Goal: Task Accomplishment & Management: Manage account settings

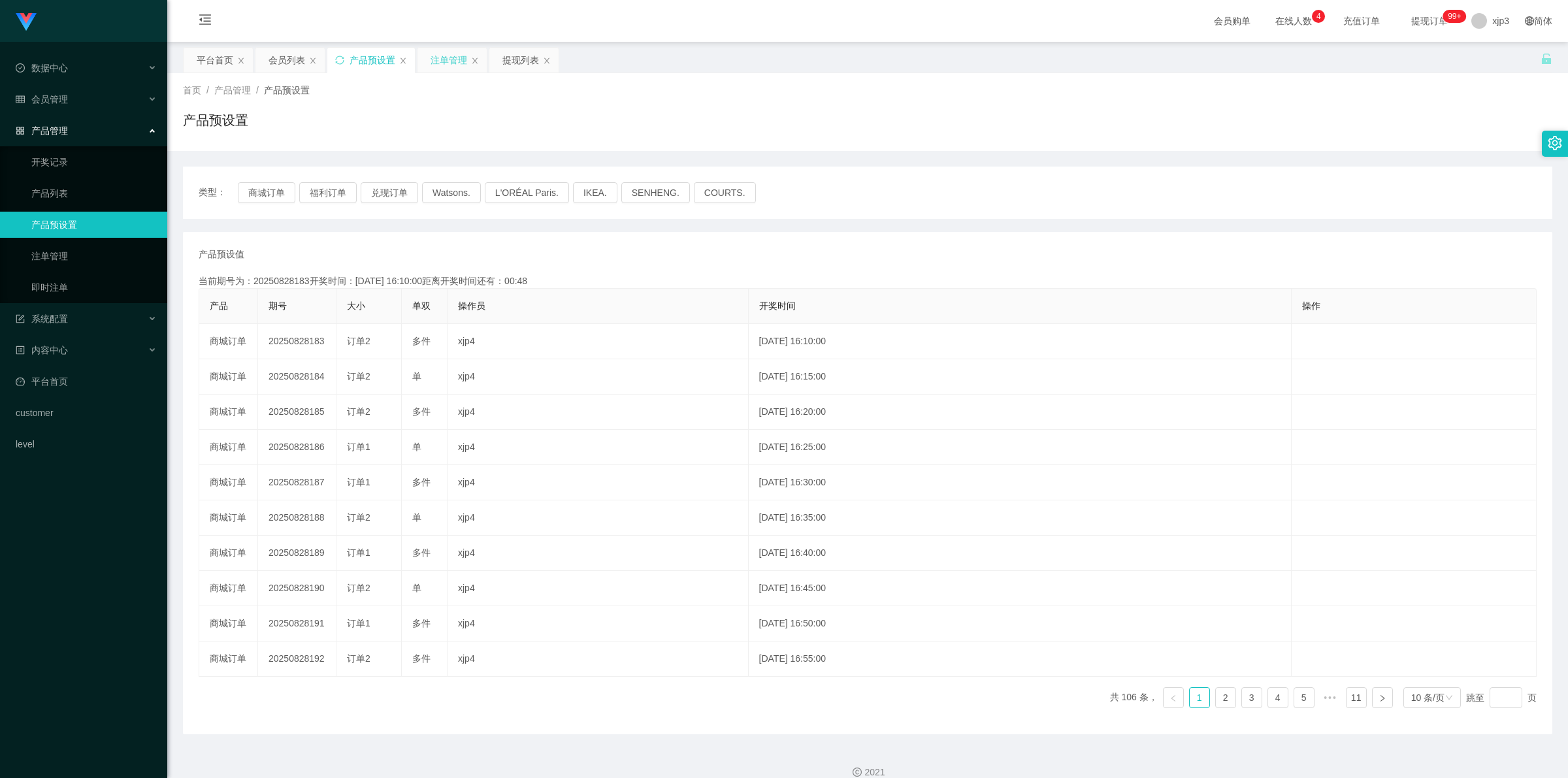
click at [446, 61] on div "注单管理" at bounding box center [449, 60] width 37 height 25
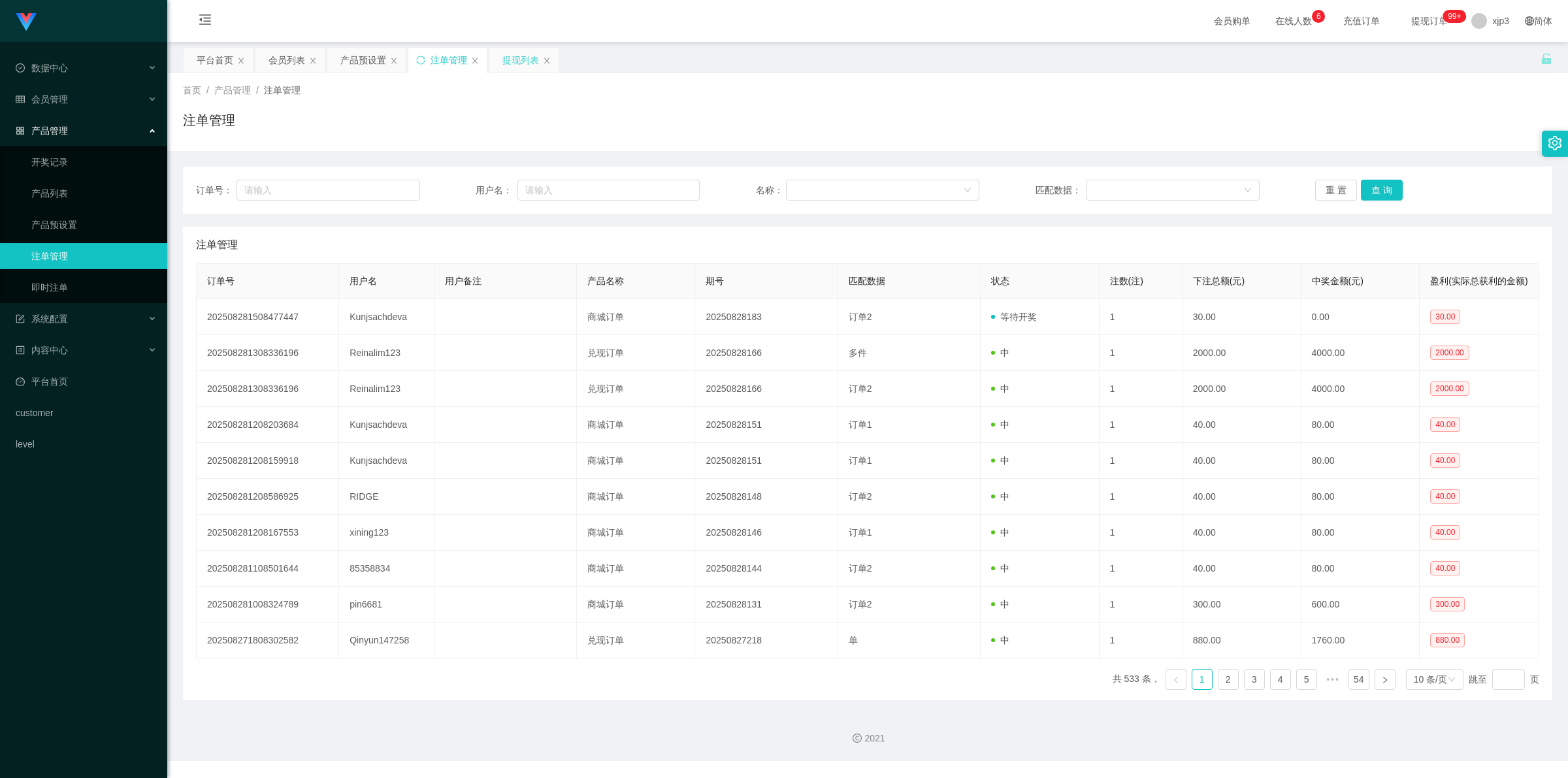
click at [507, 57] on div "提现列表" at bounding box center [521, 60] width 37 height 25
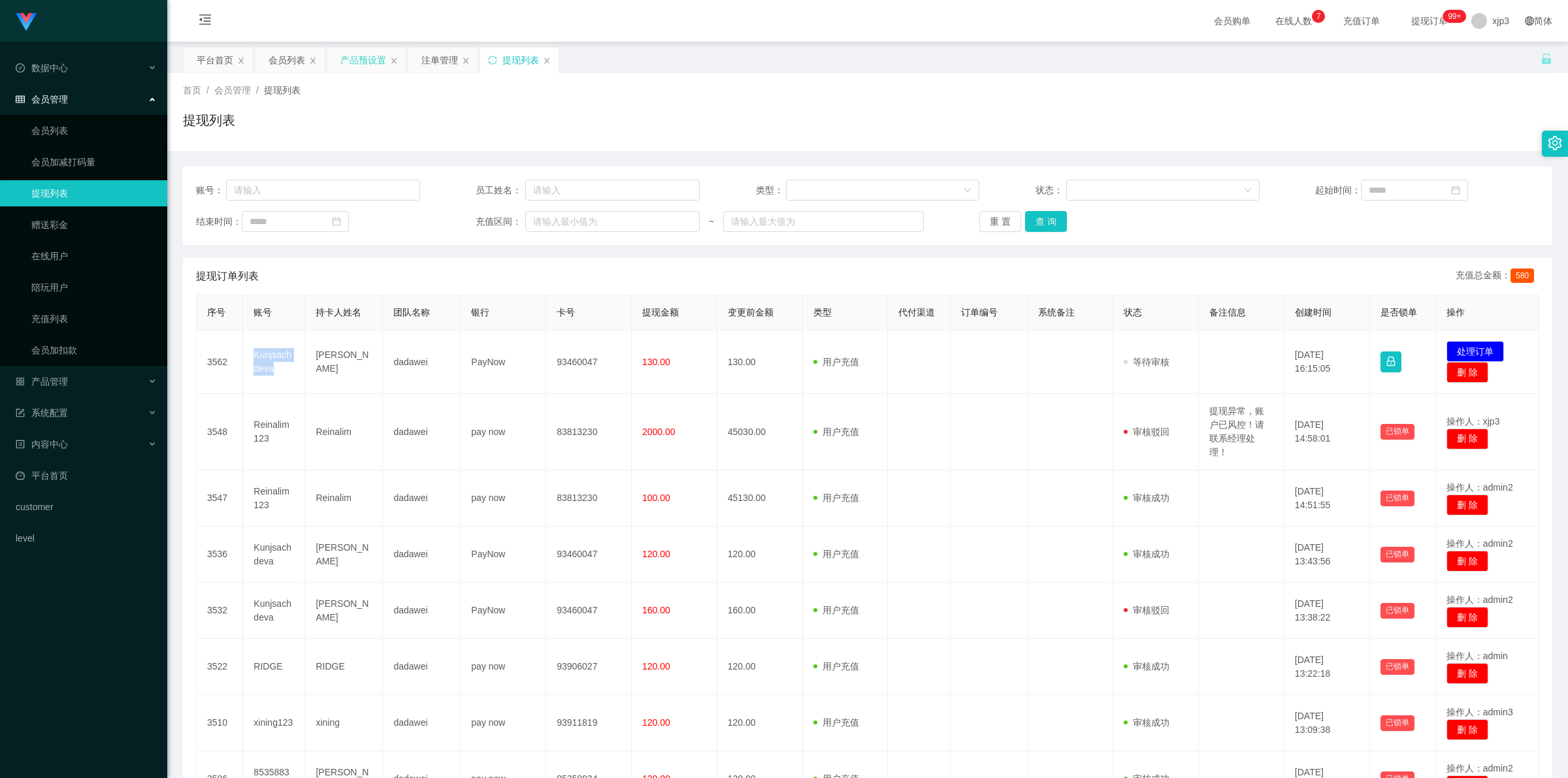
click at [358, 58] on div "产品预设置" at bounding box center [363, 60] width 46 height 25
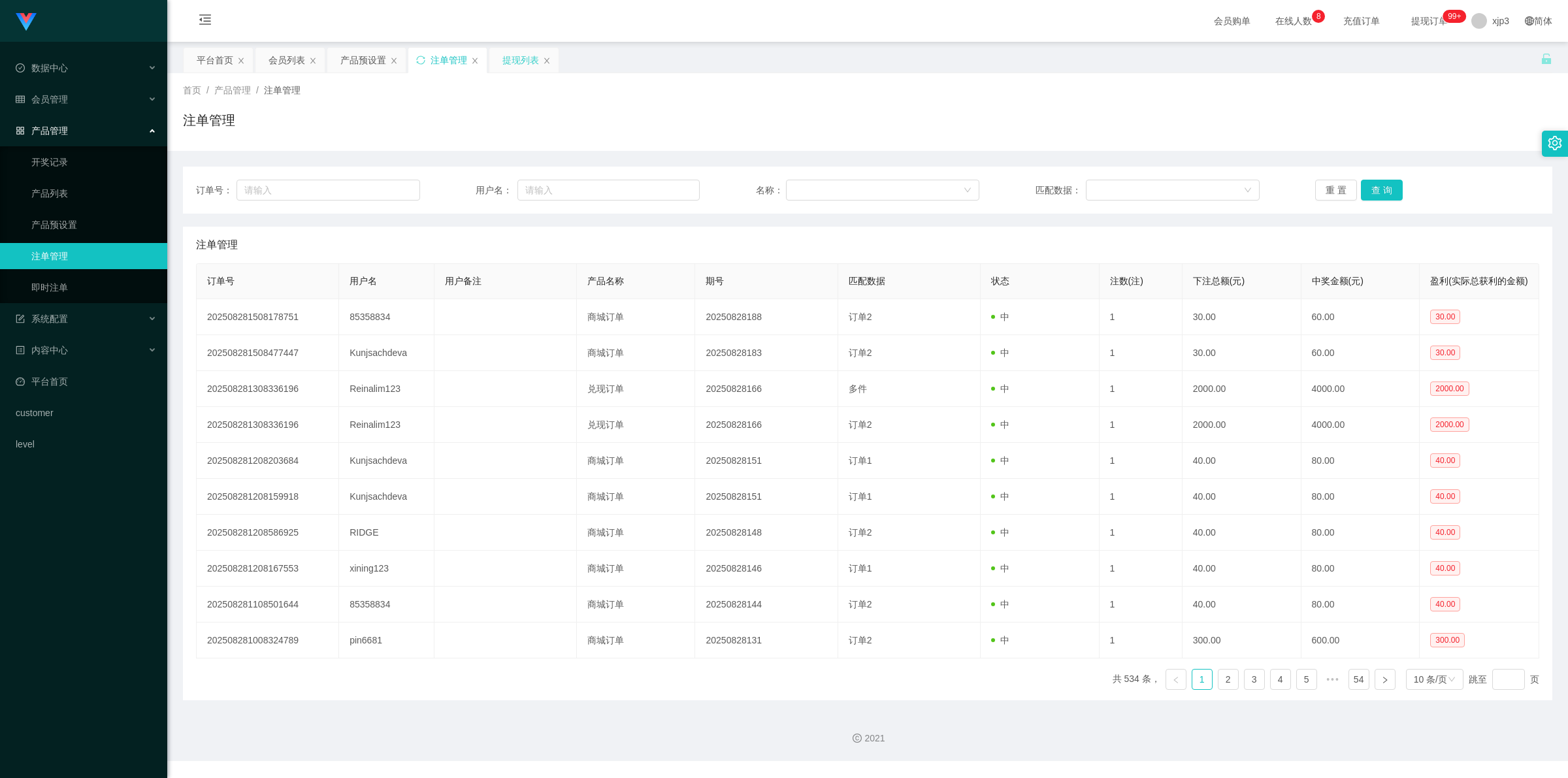
click at [510, 52] on div "提现列表" at bounding box center [521, 60] width 37 height 25
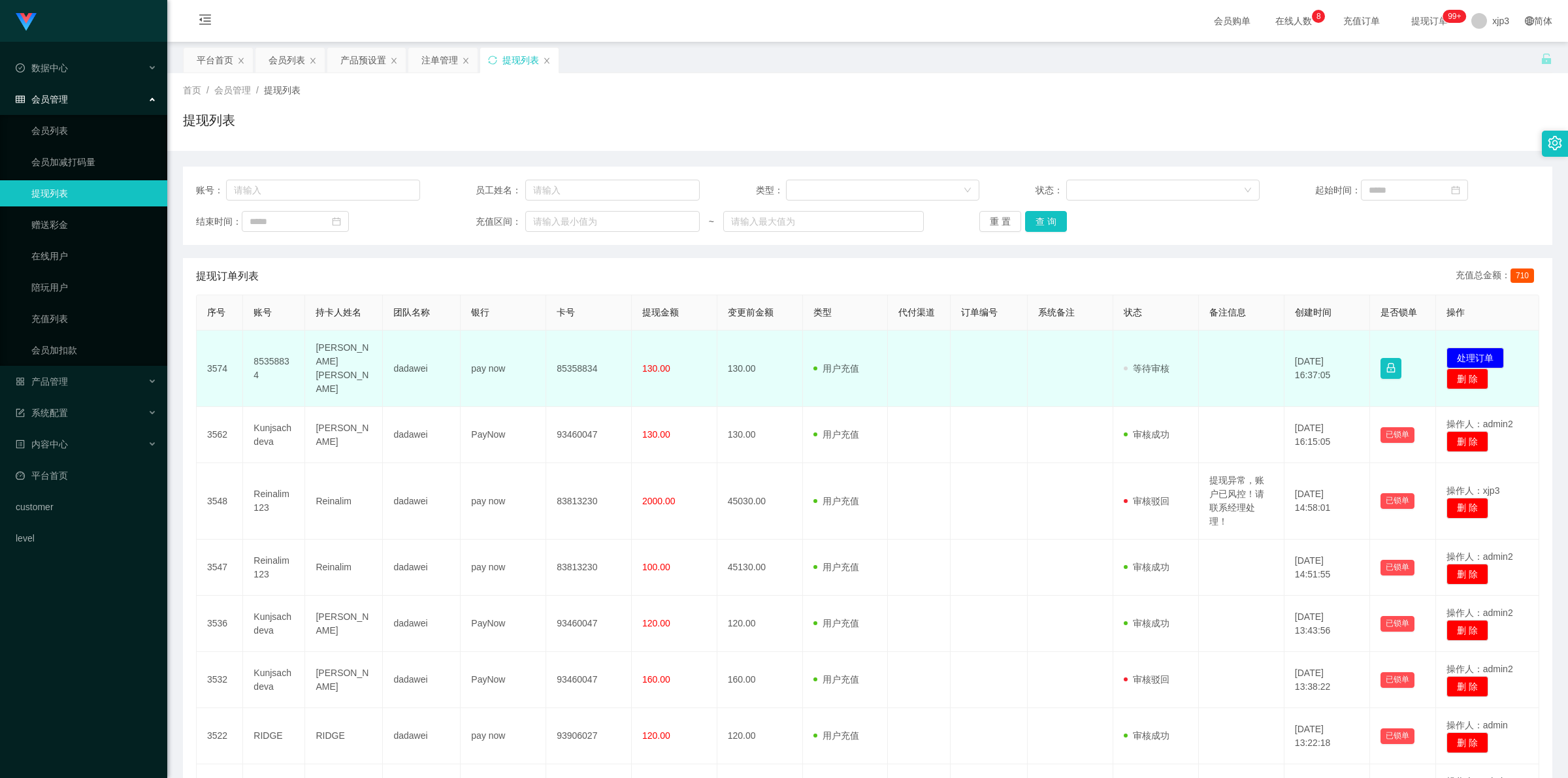
click at [276, 363] on td "85358834" at bounding box center [274, 368] width 62 height 76
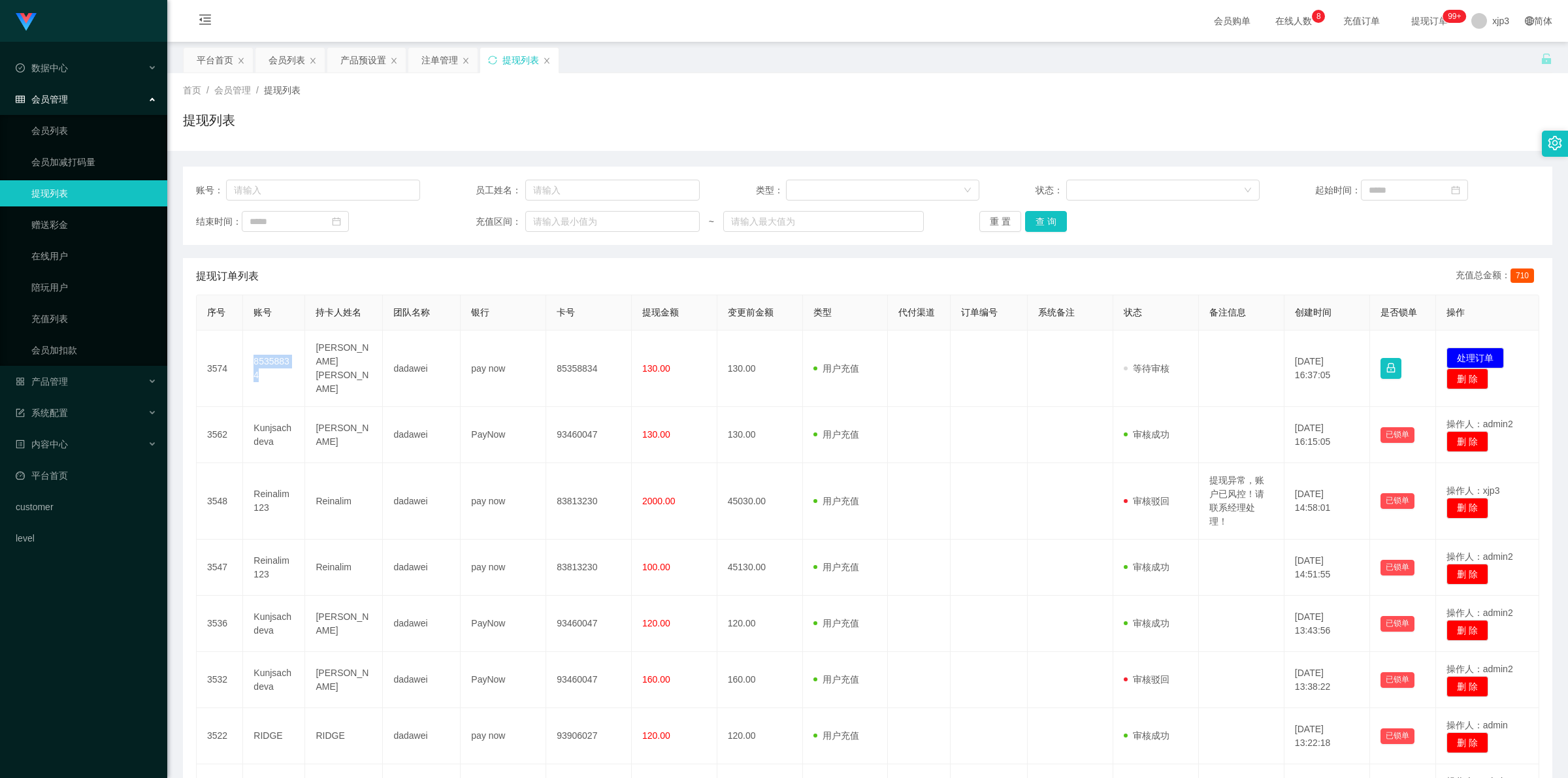
copy td "85358834"
